Goal: Transaction & Acquisition: Purchase product/service

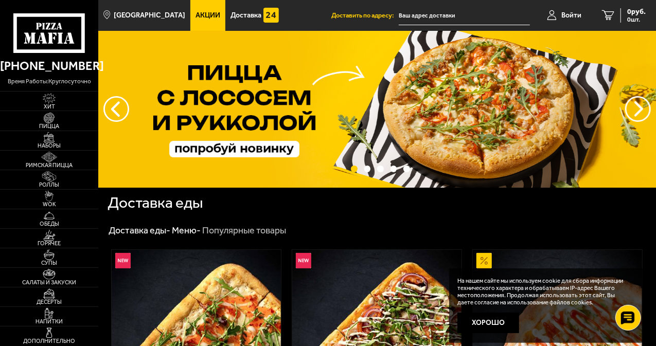
click at [430, 13] on input "text" at bounding box center [464, 15] width 131 height 19
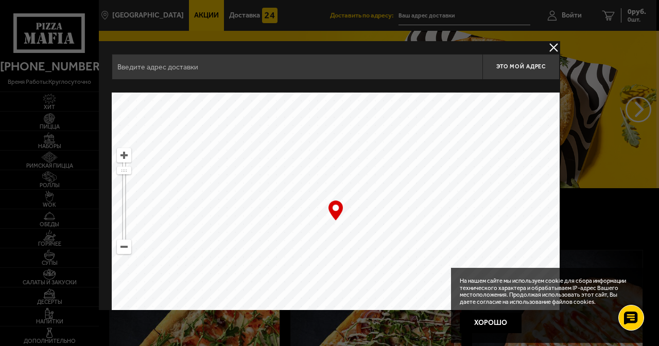
click at [303, 74] on input "text" at bounding box center [297, 67] width 371 height 26
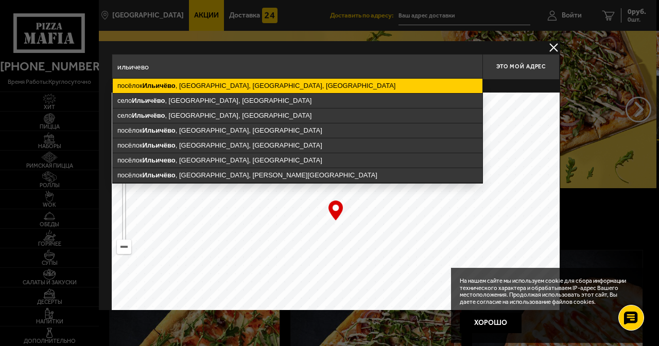
click at [299, 84] on ymaps "посёлок [GEOGRAPHIC_DATA] , [GEOGRAPHIC_DATA], [GEOGRAPHIC_DATA], [GEOGRAPHIC_D…" at bounding box center [298, 86] width 370 height 14
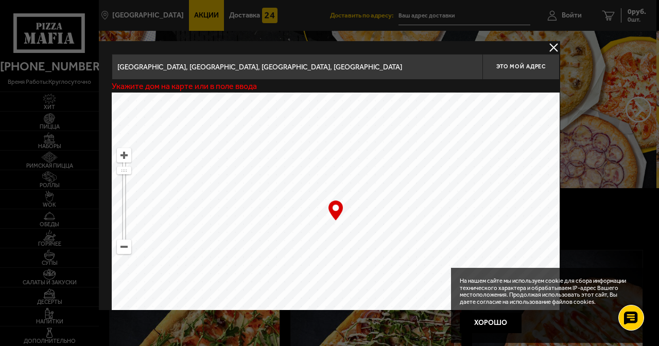
click at [467, 156] on ymaps at bounding box center [336, 221] width 448 height 257
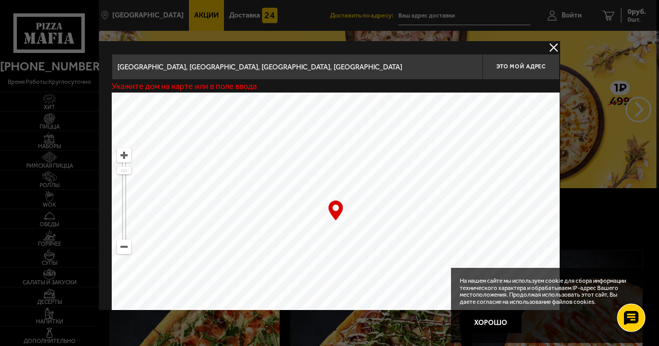
click at [630, 315] on icon at bounding box center [630, 318] width 15 height 14
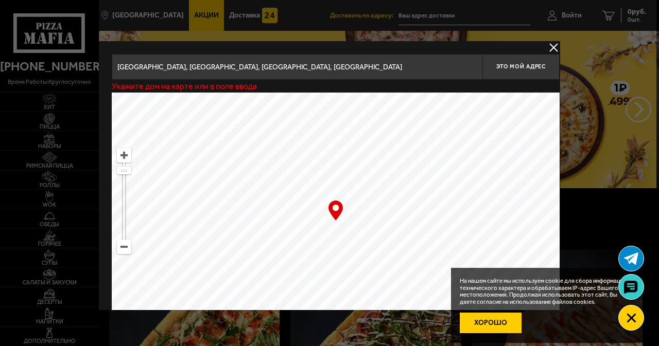
click at [497, 321] on button "Хорошо" at bounding box center [491, 323] width 62 height 21
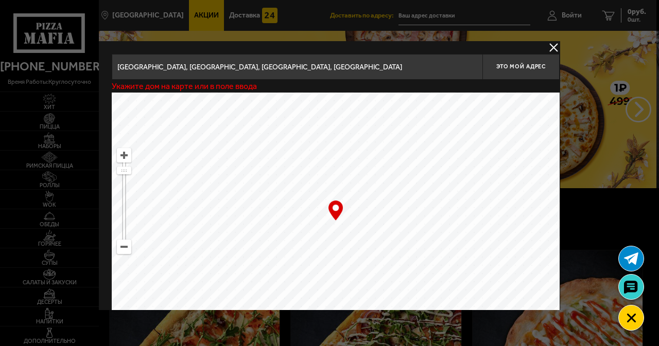
click at [339, 161] on ymaps at bounding box center [336, 221] width 448 height 257
click at [342, 63] on input "[GEOGRAPHIC_DATA], [GEOGRAPHIC_DATA], [GEOGRAPHIC_DATA], [GEOGRAPHIC_DATA]" at bounding box center [297, 67] width 371 height 26
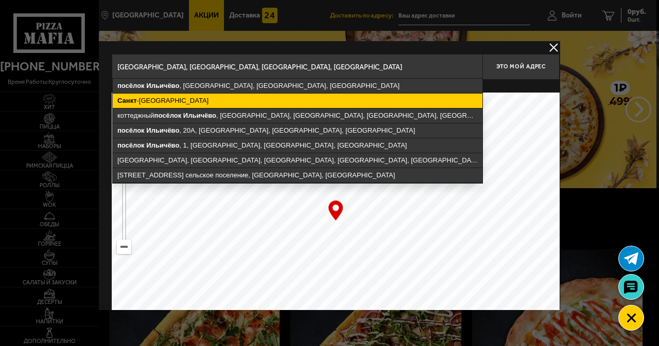
click at [235, 102] on ymaps "[GEOGRAPHIC_DATA]" at bounding box center [298, 101] width 370 height 14
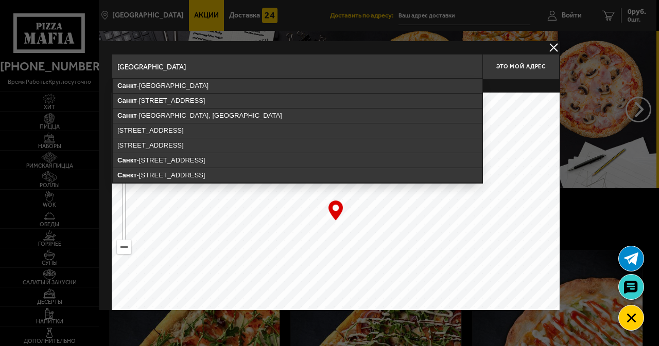
drag, startPoint x: 245, startPoint y: 73, endPoint x: 171, endPoint y: 83, distance: 74.8
click at [171, 76] on input "[GEOGRAPHIC_DATA]" at bounding box center [297, 67] width 371 height 26
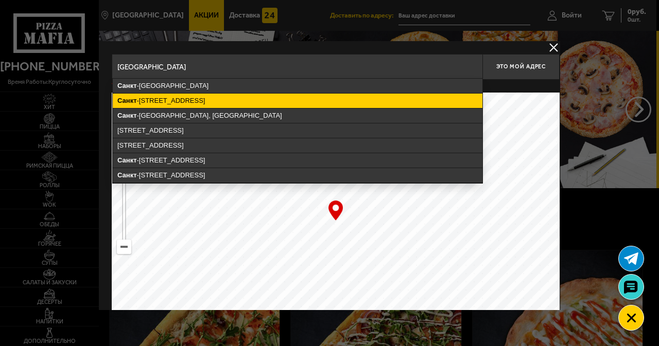
click at [230, 98] on ymaps "[STREET_ADDRESS]" at bounding box center [298, 101] width 370 height 14
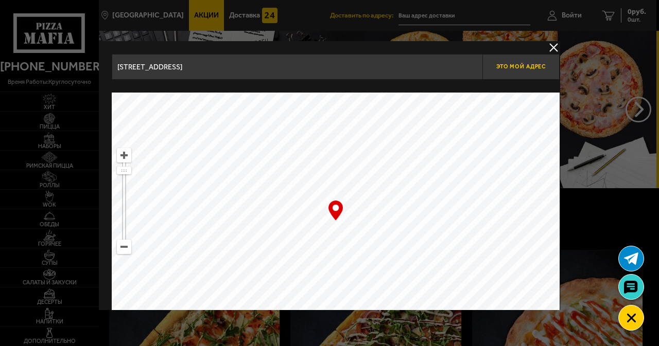
click at [517, 66] on span "Это мой адрес" at bounding box center [520, 66] width 49 height 7
click at [316, 63] on input "[STREET_ADDRESS]" at bounding box center [297, 67] width 371 height 26
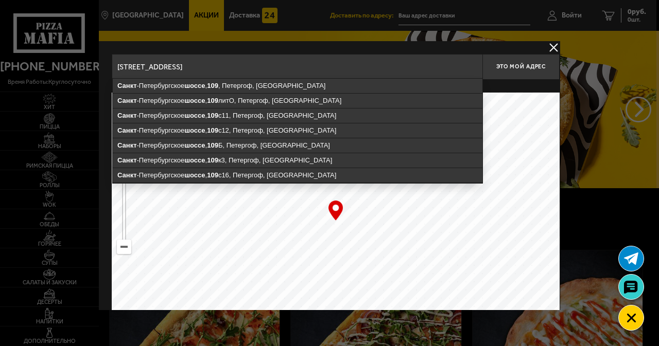
drag, startPoint x: 326, startPoint y: 64, endPoint x: 61, endPoint y: 67, distance: 265.1
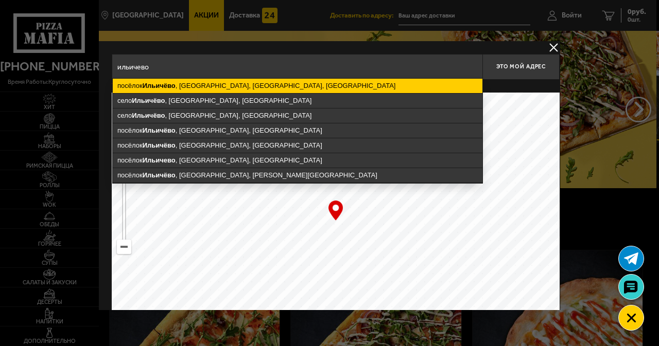
click at [251, 86] on ymaps "посёлок [GEOGRAPHIC_DATA] , [GEOGRAPHIC_DATA], [GEOGRAPHIC_DATA], [GEOGRAPHIC_D…" at bounding box center [298, 86] width 370 height 14
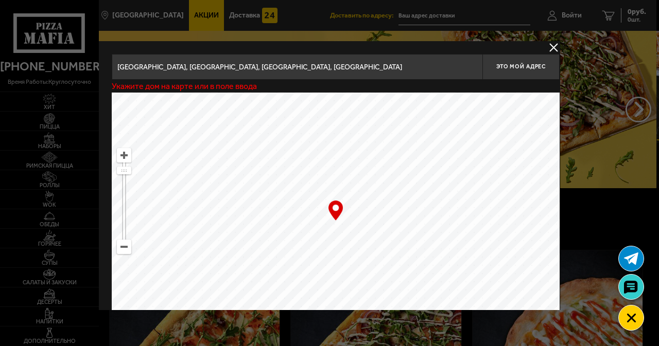
drag, startPoint x: 316, startPoint y: 69, endPoint x: 413, endPoint y: 75, distance: 97.4
click at [317, 69] on input "[GEOGRAPHIC_DATA], [GEOGRAPHIC_DATA], [GEOGRAPHIC_DATA], [GEOGRAPHIC_DATA]" at bounding box center [297, 67] width 371 height 26
click at [451, 68] on input "[GEOGRAPHIC_DATA], [GEOGRAPHIC_DATA], [GEOGRAPHIC_DATA], [GEOGRAPHIC_DATA]" at bounding box center [297, 67] width 371 height 26
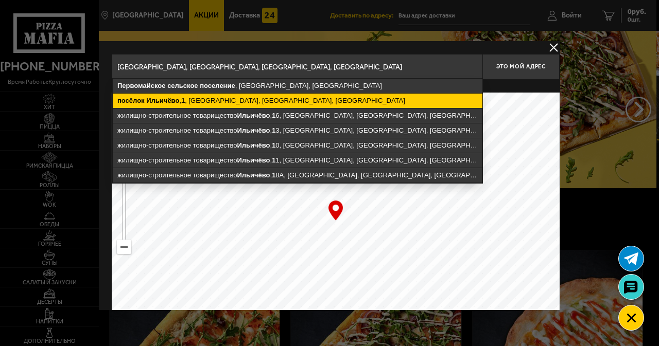
click at [285, 98] on ymaps "посёлок [GEOGRAPHIC_DATA] , 1 , [GEOGRAPHIC_DATA], [GEOGRAPHIC_DATA], [GEOGRAPH…" at bounding box center [298, 101] width 370 height 14
type input "[GEOGRAPHIC_DATA], [GEOGRAPHIC_DATA], [GEOGRAPHIC_DATA], [GEOGRAPHIC_DATA], 1"
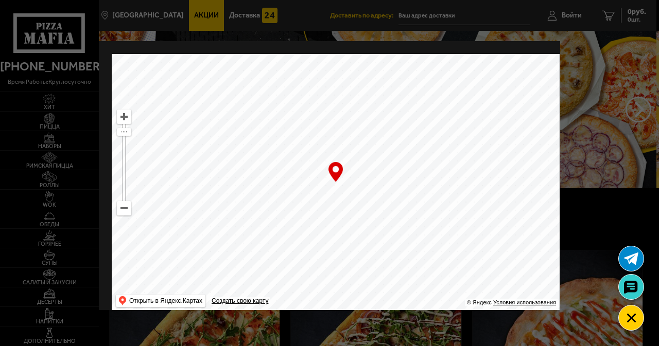
scroll to position [9, 0]
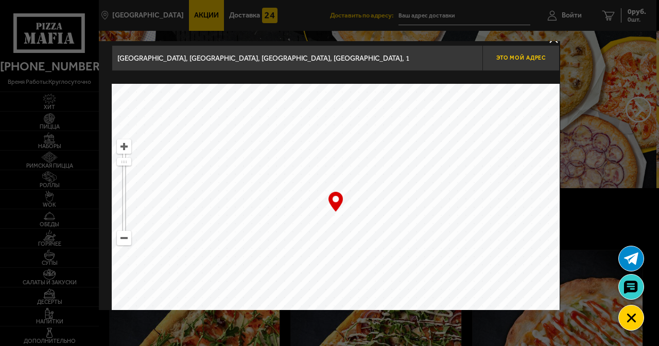
click at [517, 63] on button "Это мой адрес" at bounding box center [520, 58] width 77 height 26
